Goal: Task Accomplishment & Management: Complete application form

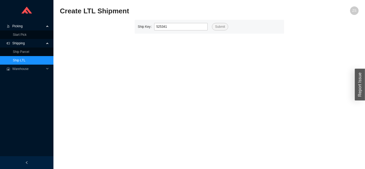
type input "525341"
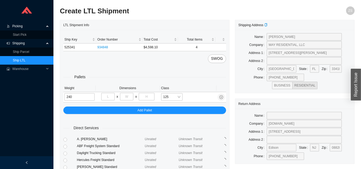
type input "240"
click at [107, 95] on input "tel" at bounding box center [107, 96] width 13 height 7
type input "40"
click at [130, 97] on input "tel" at bounding box center [126, 96] width 13 height 7
type input "48"
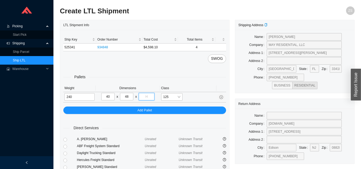
click at [148, 96] on input "tel" at bounding box center [146, 96] width 15 height 7
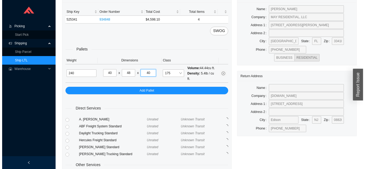
scroll to position [73, 0]
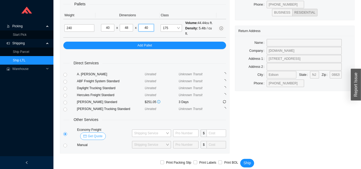
type input "40"
click at [102, 133] on span "Get Quote" at bounding box center [95, 135] width 15 height 5
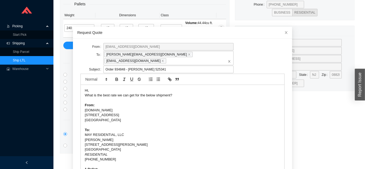
scroll to position [19, 0]
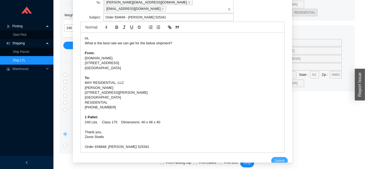
click at [274, 158] on span "Submit" at bounding box center [279, 160] width 10 height 5
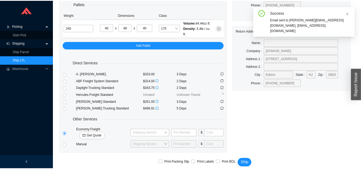
scroll to position [68, 0]
